Goal: Communication & Community: Answer question/provide support

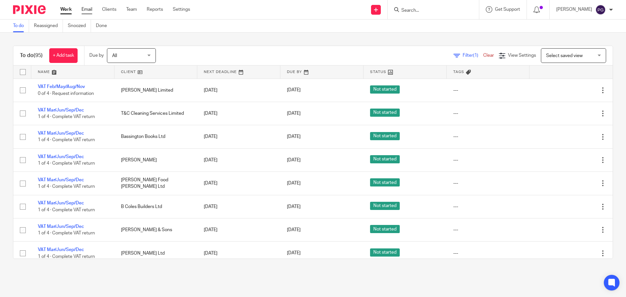
click at [83, 8] on link "Email" at bounding box center [86, 9] width 11 height 7
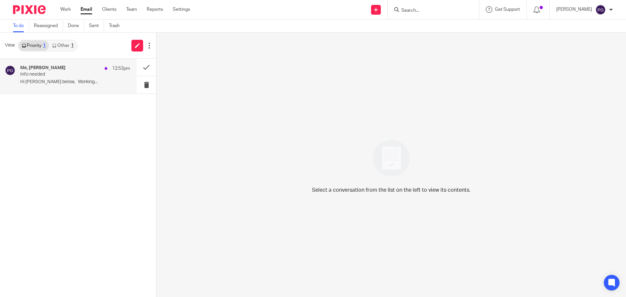
click at [70, 82] on p "Hi Phil See below, Working..." at bounding box center [75, 82] width 110 height 6
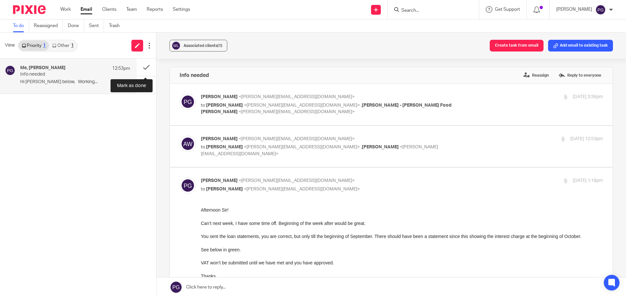
drag, startPoint x: 144, startPoint y: 68, endPoint x: 57, endPoint y: 83, distance: 88.6
click at [57, 83] on div "Me, Adrian Wilson 12:53pm Info needed Hi Phil See below, Working..." at bounding box center [78, 76] width 156 height 35
click at [58, 78] on div "Me, Adrian Wilson 12:53pm Info needed Hi Phil See below, Working..." at bounding box center [75, 76] width 110 height 22
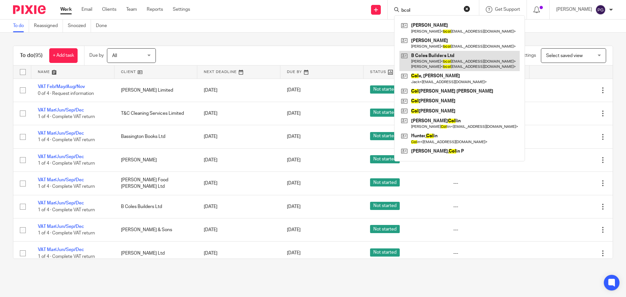
type input "bcol"
click at [437, 56] on link at bounding box center [459, 61] width 120 height 20
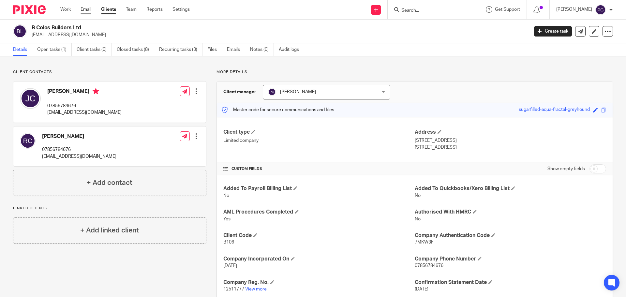
click at [88, 12] on link "Email" at bounding box center [85, 9] width 11 height 7
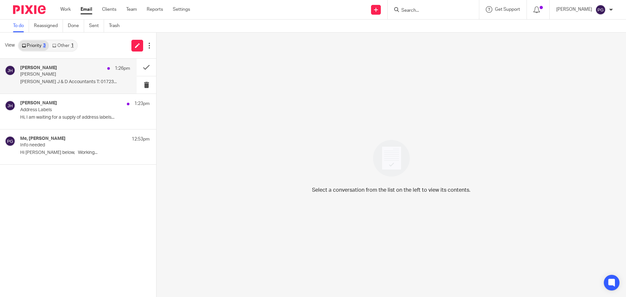
click at [68, 71] on div "[PERSON_NAME] 1:26pm" at bounding box center [75, 68] width 110 height 7
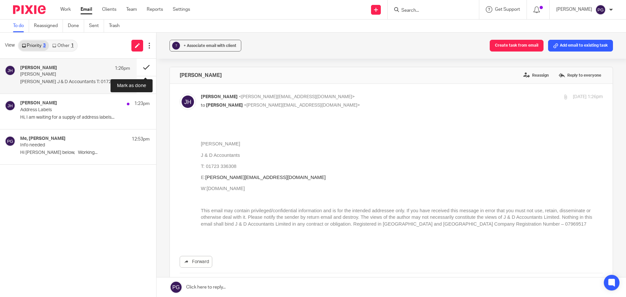
click at [144, 68] on button at bounding box center [147, 67] width 20 height 17
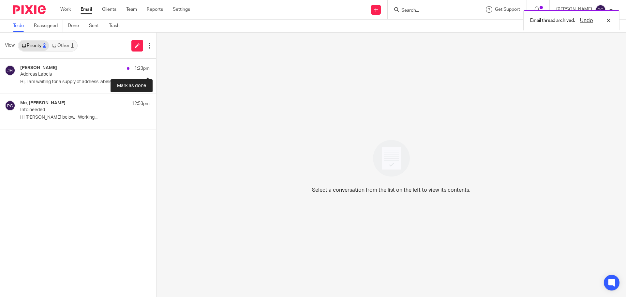
click at [156, 68] on button at bounding box center [158, 67] width 5 height 17
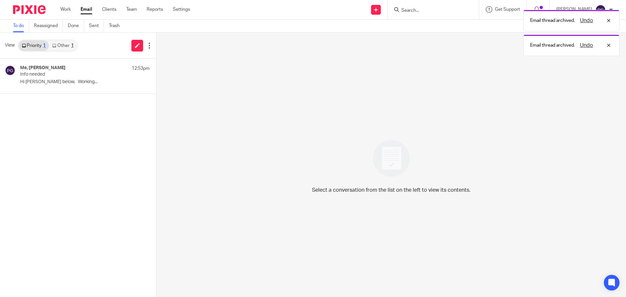
click at [67, 44] on link "Other 1" at bounding box center [63, 45] width 28 height 10
click at [31, 51] on link "Priority 1" at bounding box center [34, 45] width 30 height 10
click at [56, 67] on h4 "Me, [PERSON_NAME]" at bounding box center [42, 68] width 45 height 6
